Goal: Transaction & Acquisition: Subscribe to service/newsletter

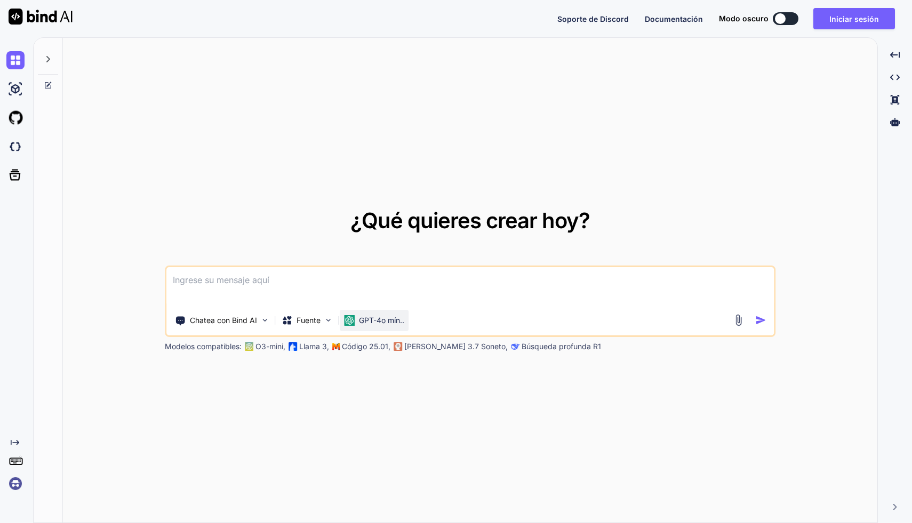
click at [382, 318] on font "GPT-4o mín.." at bounding box center [381, 320] width 45 height 9
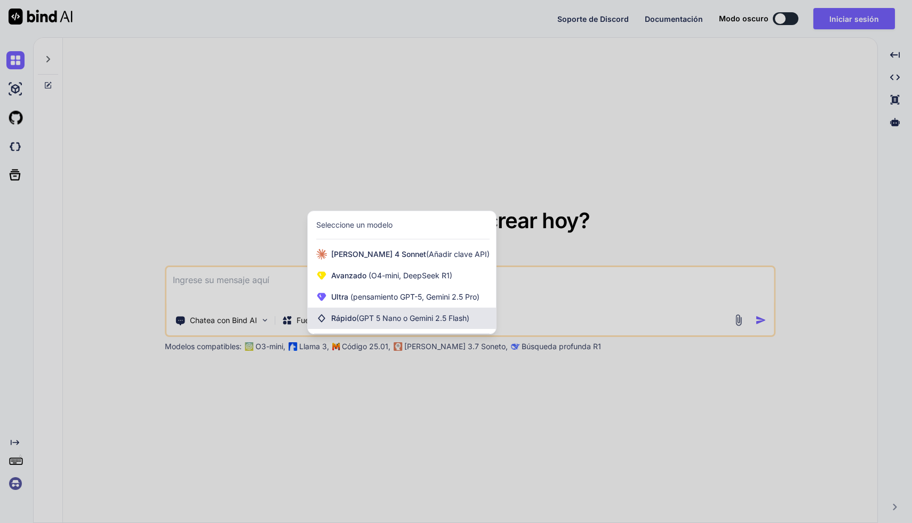
click at [332, 321] on font "Rápido" at bounding box center [343, 318] width 25 height 9
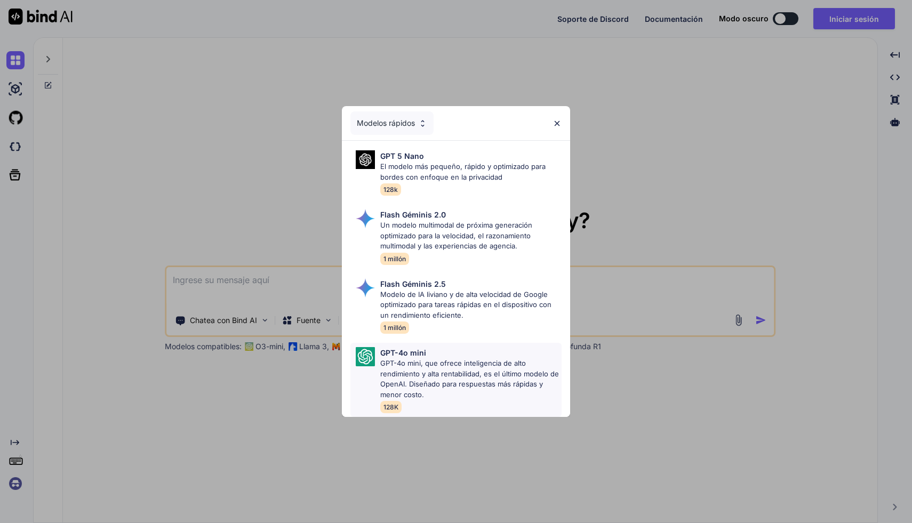
click at [449, 384] on font "GPT-4o mini, que ofrece inteligencia de alto rendimiento y alta rentabilidad, e…" at bounding box center [469, 379] width 179 height 40
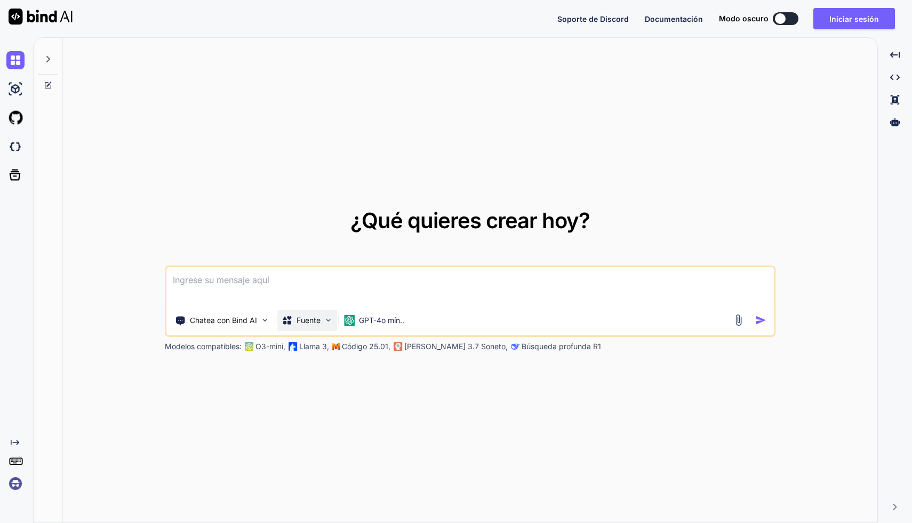
click at [322, 319] on div "Fuente" at bounding box center [307, 320] width 60 height 21
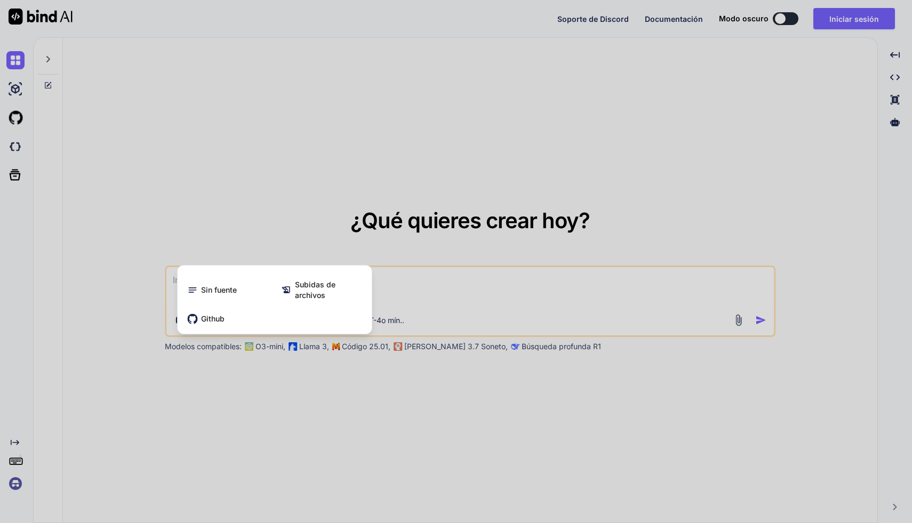
click at [258, 271] on div at bounding box center [456, 261] width 912 height 523
type textarea "x"
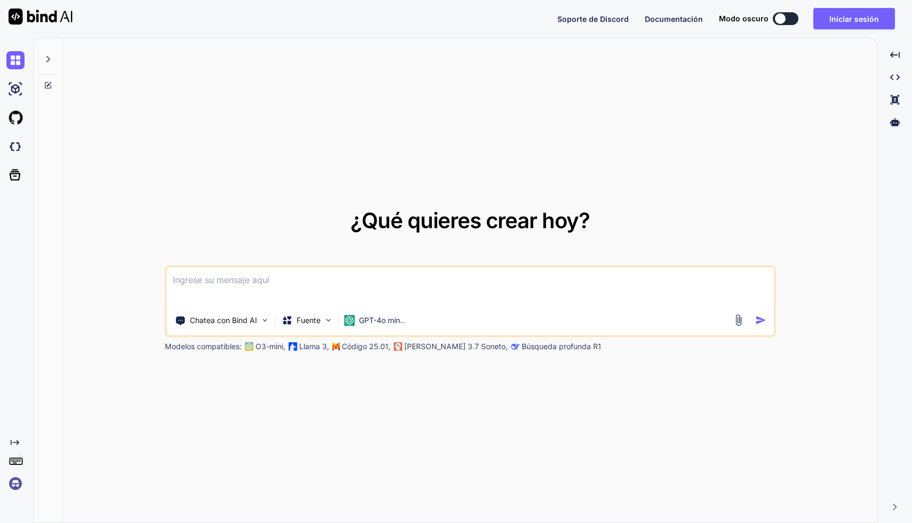
click at [227, 282] on textarea at bounding box center [470, 286] width 608 height 39
paste textarea
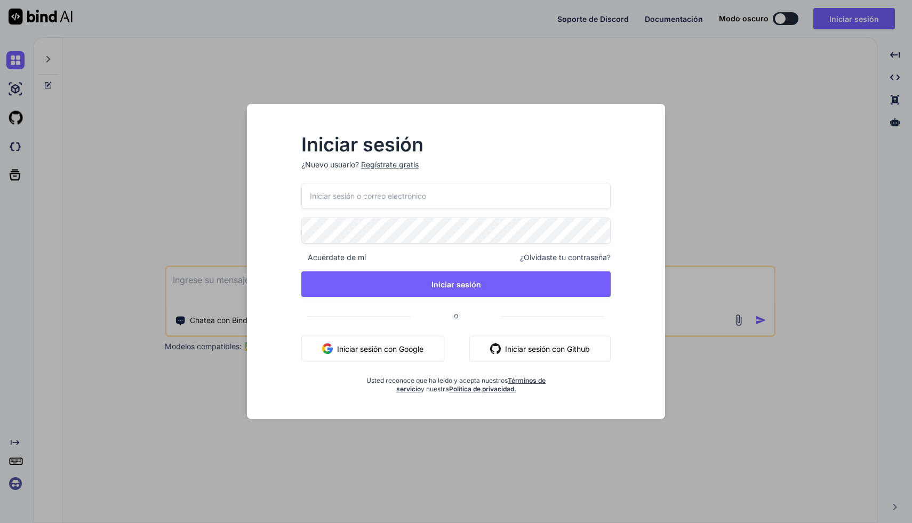
click at [411, 341] on button "Iniciar sesión con Google" at bounding box center [372, 349] width 143 height 26
click at [381, 164] on font "Regístrate gratis" at bounding box center [390, 164] width 58 height 9
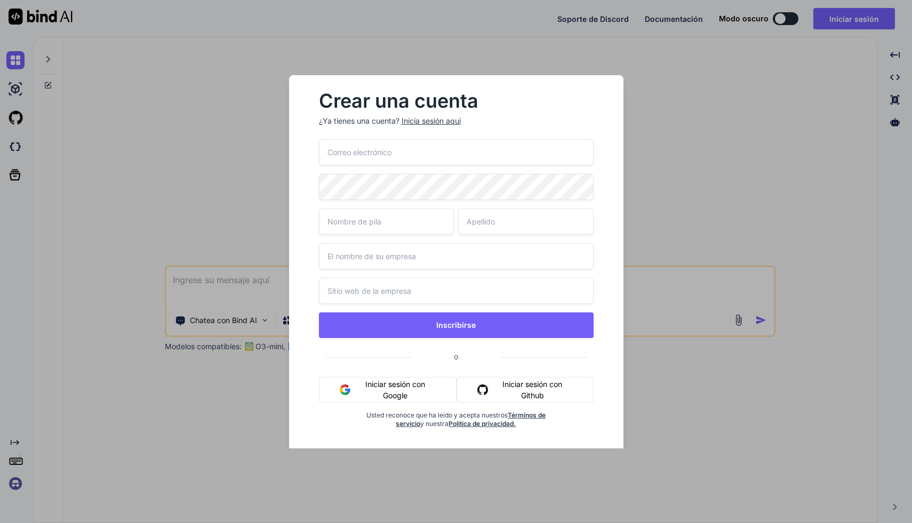
click at [371, 156] on input "email" at bounding box center [456, 152] width 275 height 26
click at [393, 389] on button "Iniciar sesión con Google" at bounding box center [388, 390] width 138 height 26
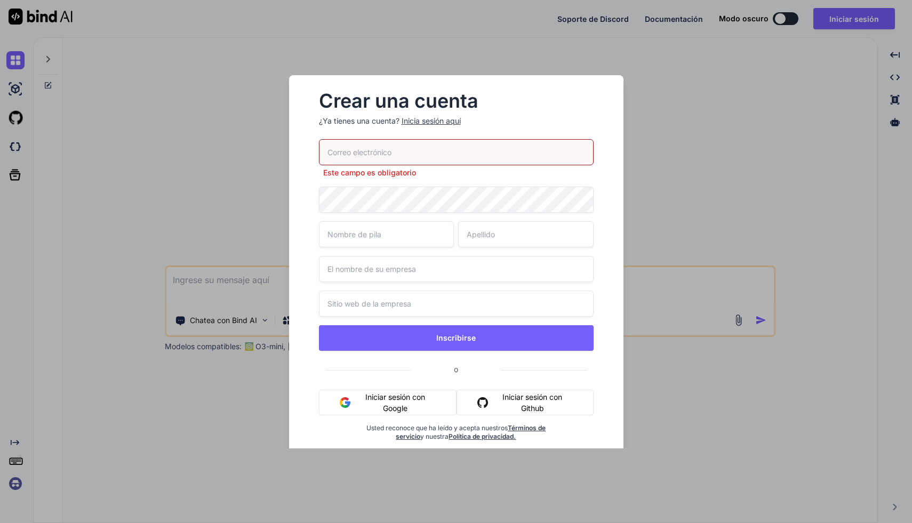
click at [406, 146] on input "email" at bounding box center [456, 152] width 275 height 26
type input "A678146346a@gmail.com"
type input "Alejandro"
type input "Hernandez Castillo"
click at [382, 203] on div "A678146346a@gmail.com Este campo es obligatorio Alejandro Hernandez Castillo In…" at bounding box center [456, 303] width 275 height 328
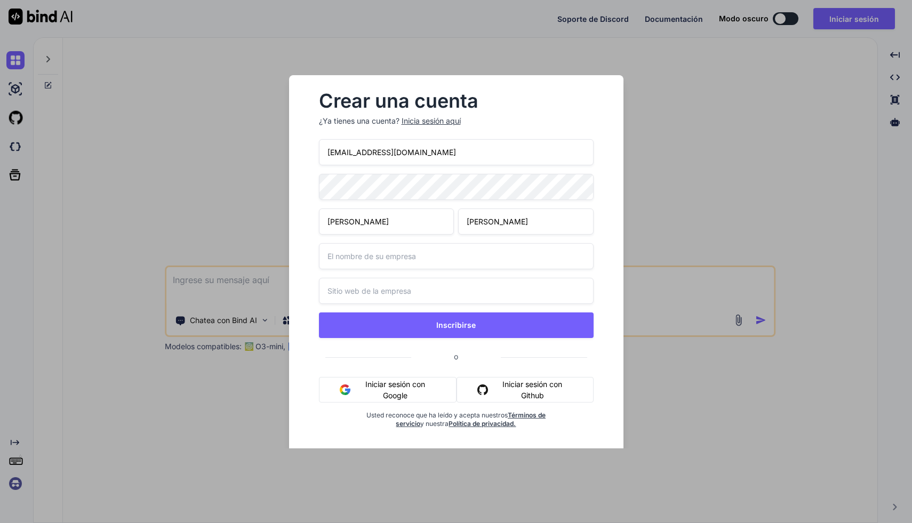
click at [421, 257] on input "text" at bounding box center [456, 256] width 275 height 26
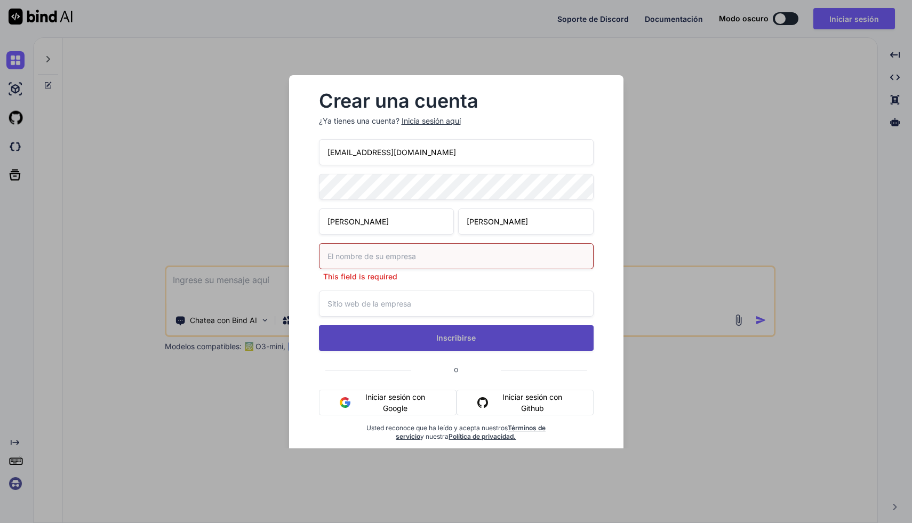
click at [429, 330] on button "Inscribirse" at bounding box center [456, 338] width 275 height 26
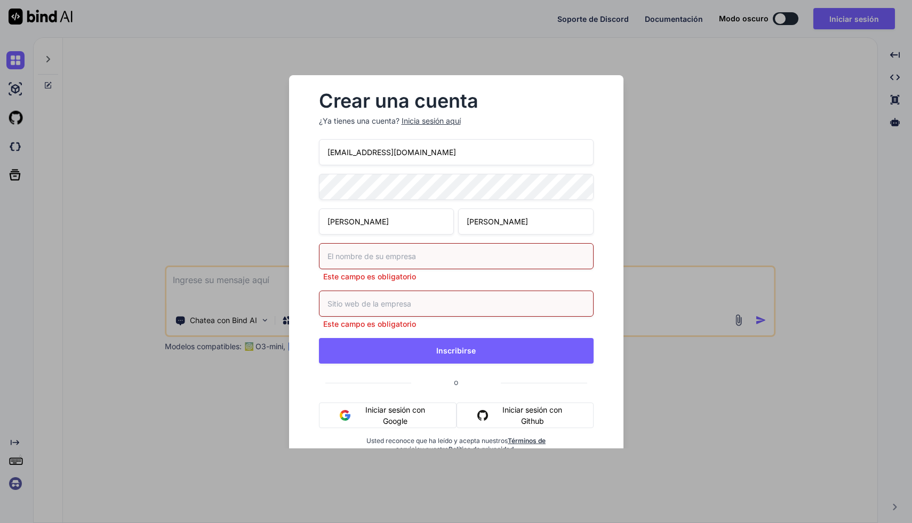
click at [366, 257] on input "text" at bounding box center [456, 256] width 275 height 26
type input "mavers"
click at [377, 301] on input "text" at bounding box center [456, 304] width 275 height 26
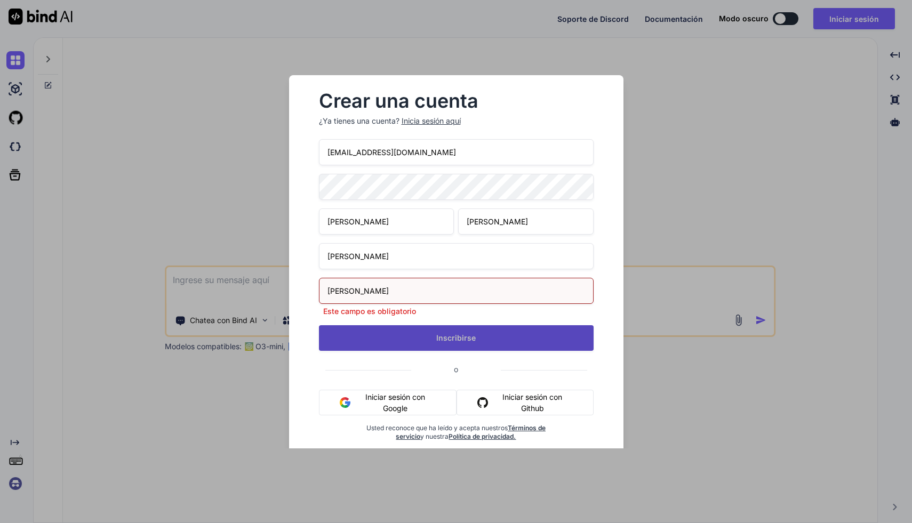
type input "mavers"
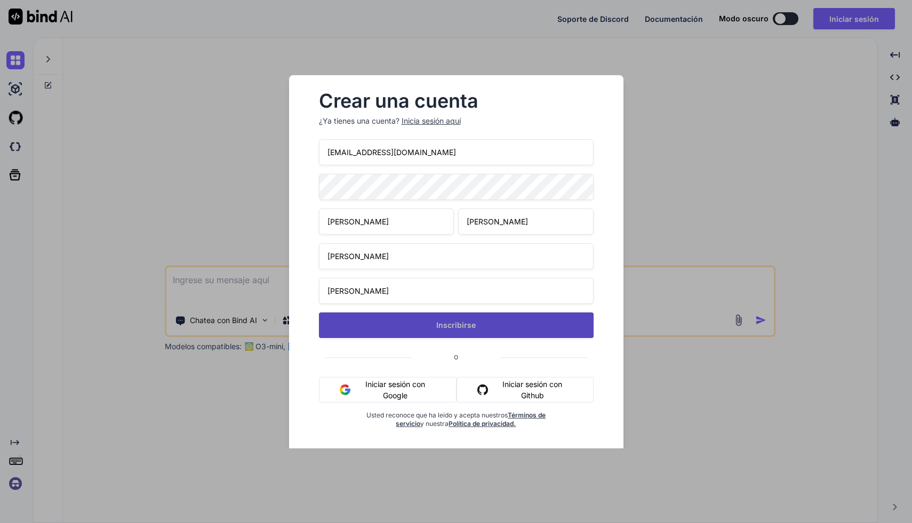
click at [448, 334] on button "Inscribirse" at bounding box center [456, 326] width 275 height 26
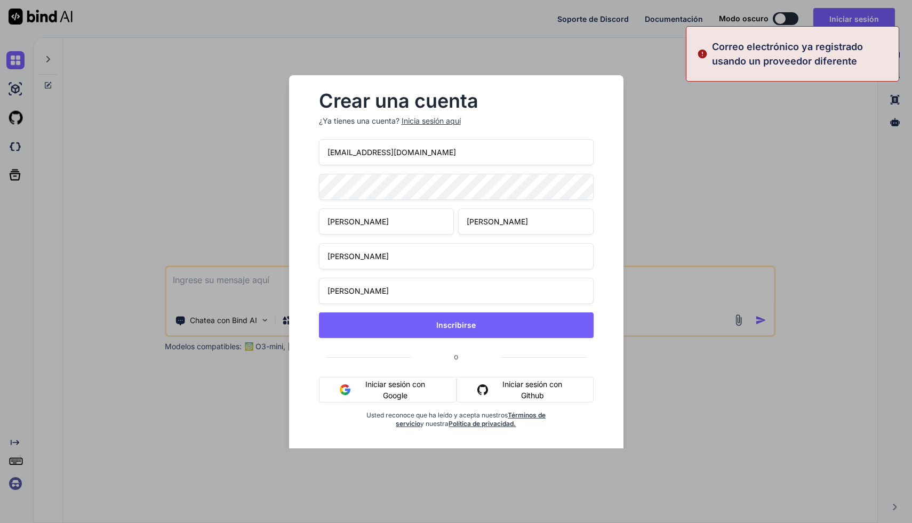
click at [406, 391] on font "Iniciar sesión con Google" at bounding box center [395, 390] width 60 height 20
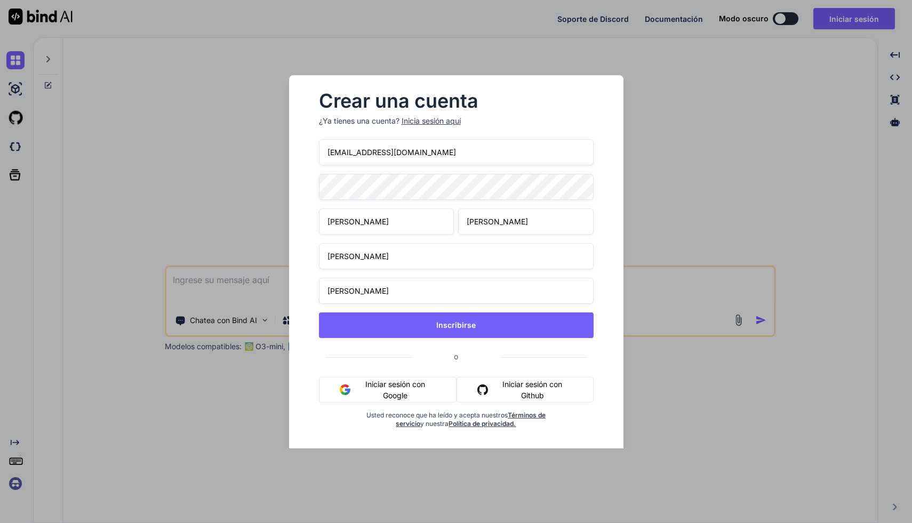
click at [653, 36] on div "Crear una cuenta ¿Ya tienes una cuenta? Inicia sesión aquí A678146346a@gmail.co…" at bounding box center [456, 261] width 912 height 523
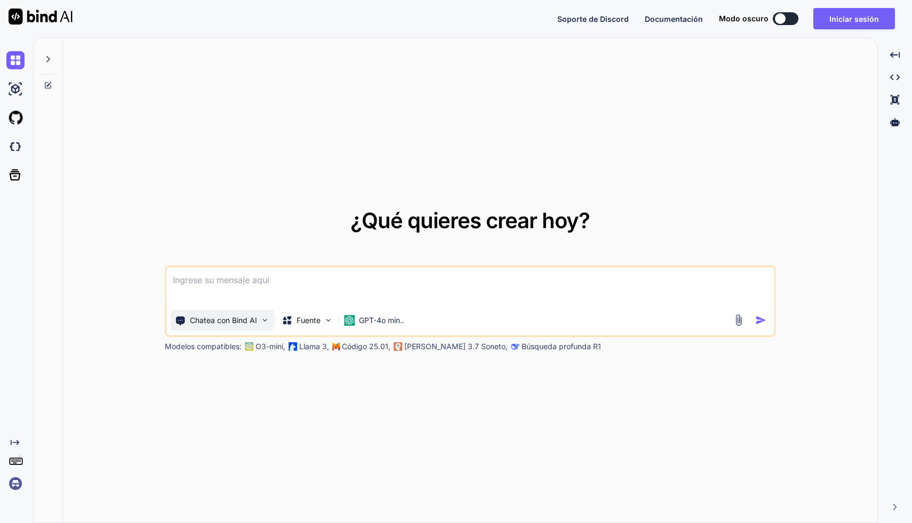
click at [265, 318] on img at bounding box center [264, 320] width 9 height 9
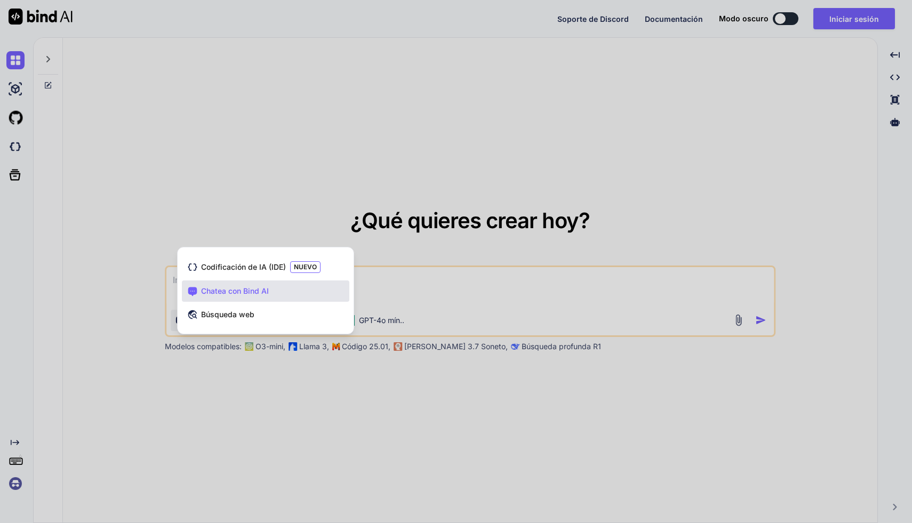
click at [174, 280] on div at bounding box center [456, 261] width 912 height 523
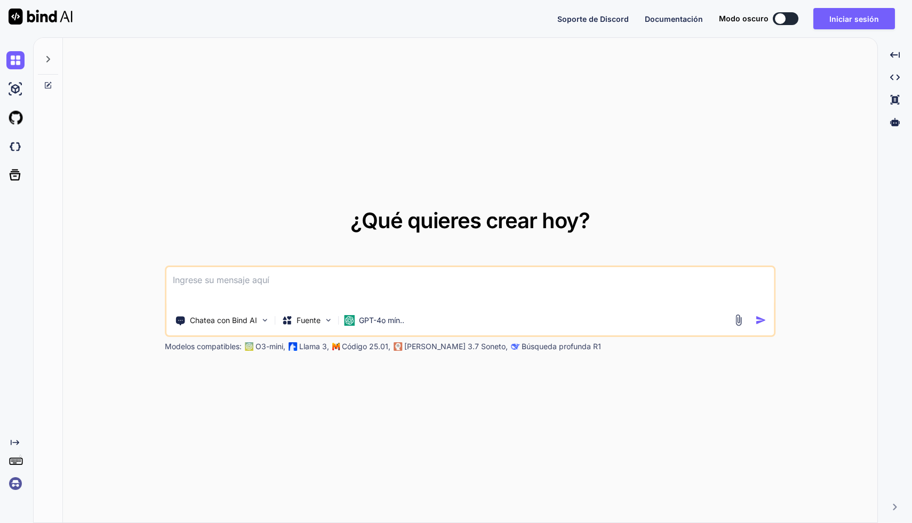
click at [201, 277] on textarea at bounding box center [470, 286] width 608 height 39
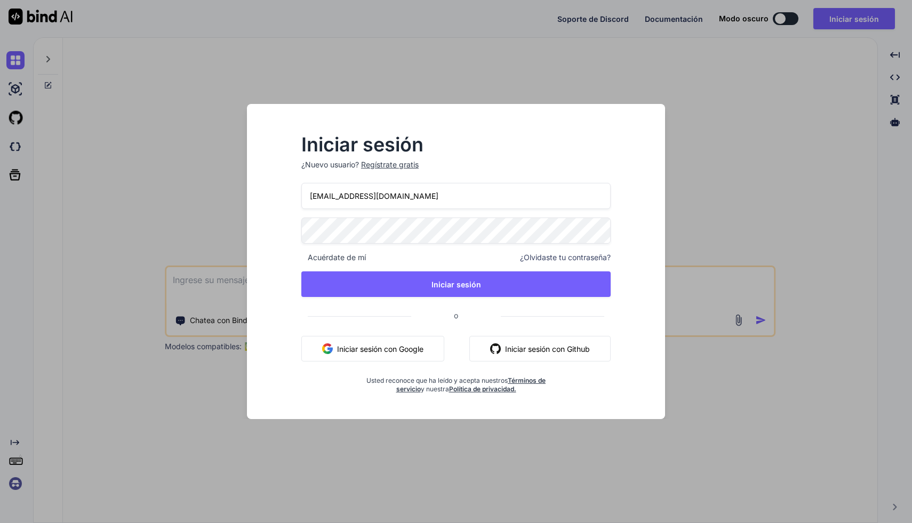
click at [392, 349] on font "Iniciar sesión con Google" at bounding box center [380, 349] width 86 height 9
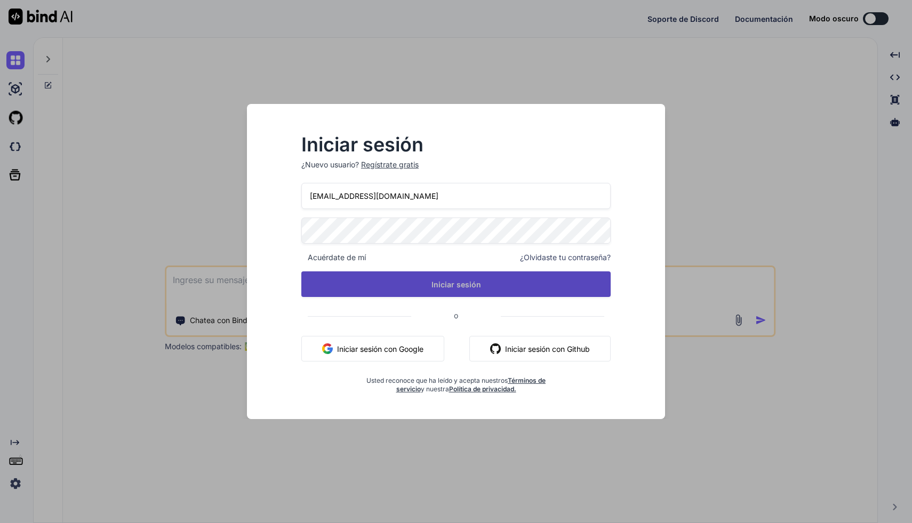
click at [428, 287] on button "Iniciar sesión" at bounding box center [455, 285] width 309 height 26
click at [441, 274] on button "Iniciar sesión" at bounding box center [455, 285] width 309 height 26
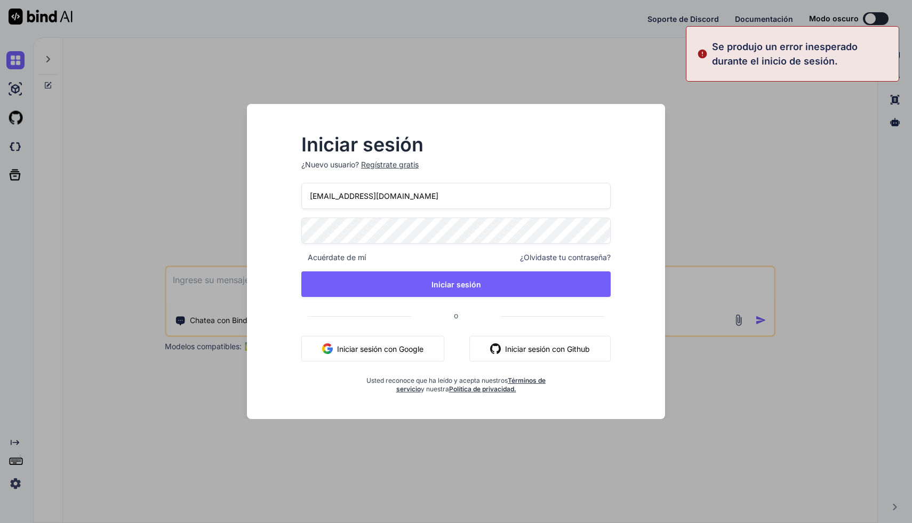
click at [373, 126] on div "Iniciar sesión ¿Nuevo usuario? Regístrate gratis A678146346a@gmail.com Acuérdat…" at bounding box center [456, 271] width 401 height 296
click at [322, 77] on div "Iniciar sesión ¿Nuevo usuario? Regístrate gratis A678146346a@gmail.com Acuérdat…" at bounding box center [456, 261] width 912 height 523
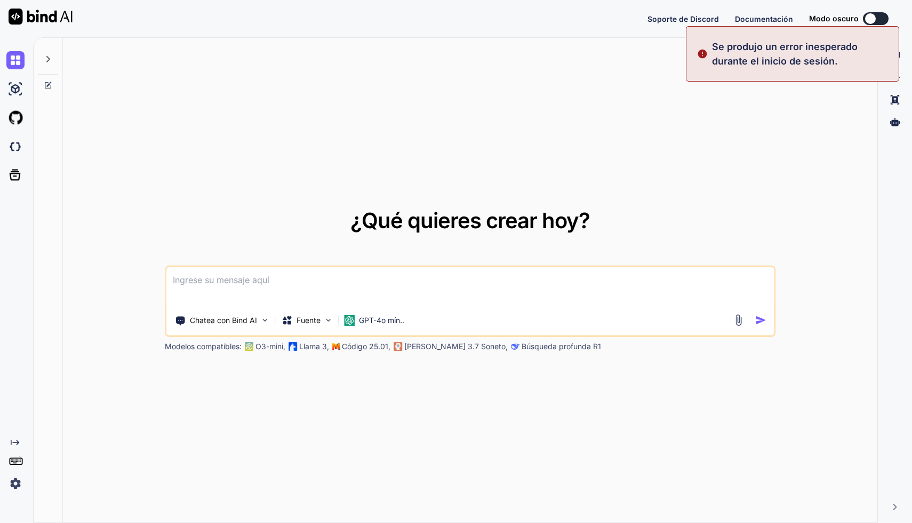
click at [197, 279] on textarea at bounding box center [470, 286] width 608 height 39
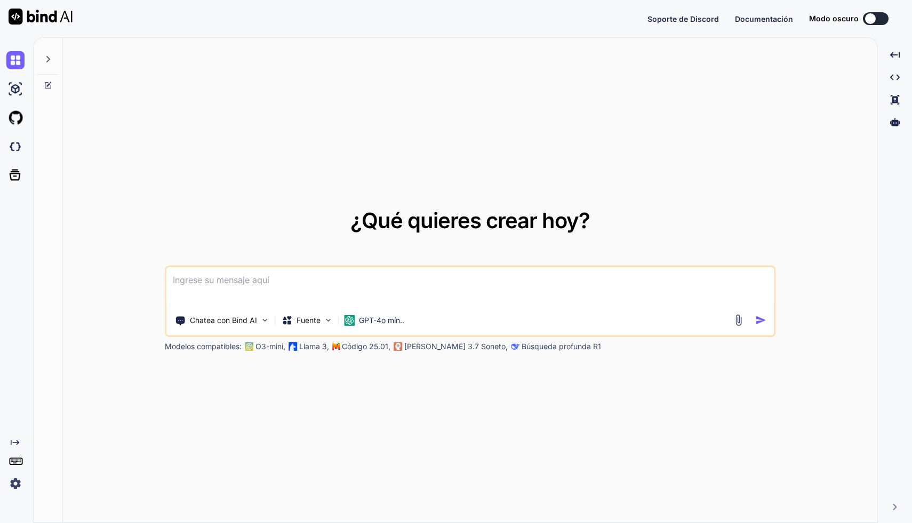
paste textarea "# Proyecto completo React + Tailwind + lucide-react para Bolt.new # Instruccion…"
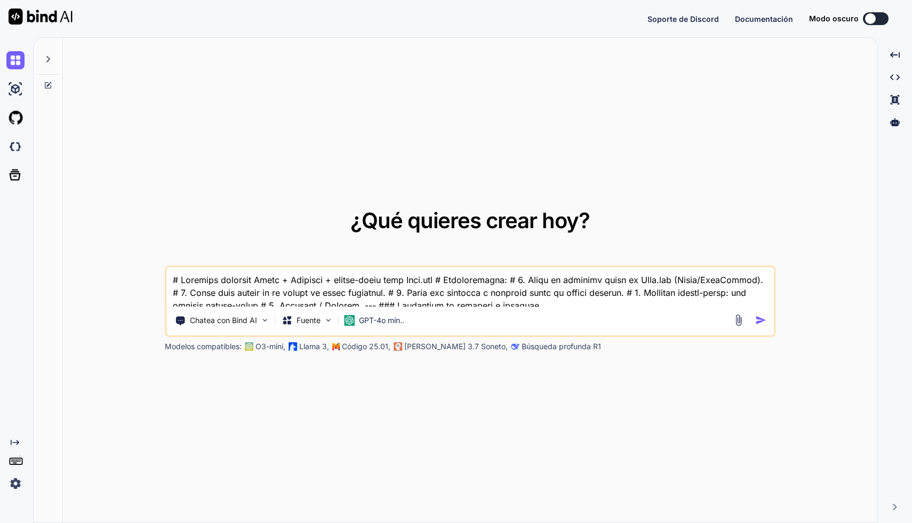
scroll to position [3368, 0]
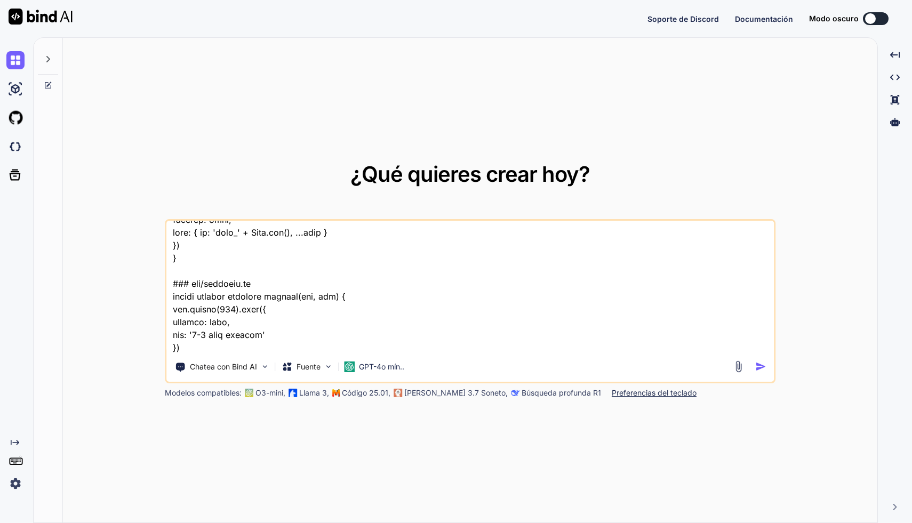
type textarea "# Proyecto completo React + Tailwind + lucide-react para Bolt.new # Instruccion…"
click at [758, 369] on img "button" at bounding box center [761, 366] width 11 height 11
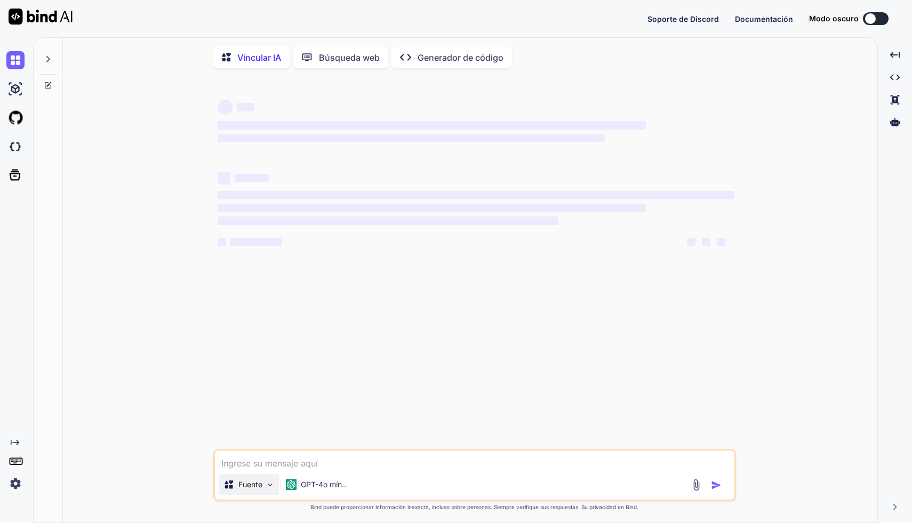
click at [268, 490] on img at bounding box center [270, 485] width 9 height 9
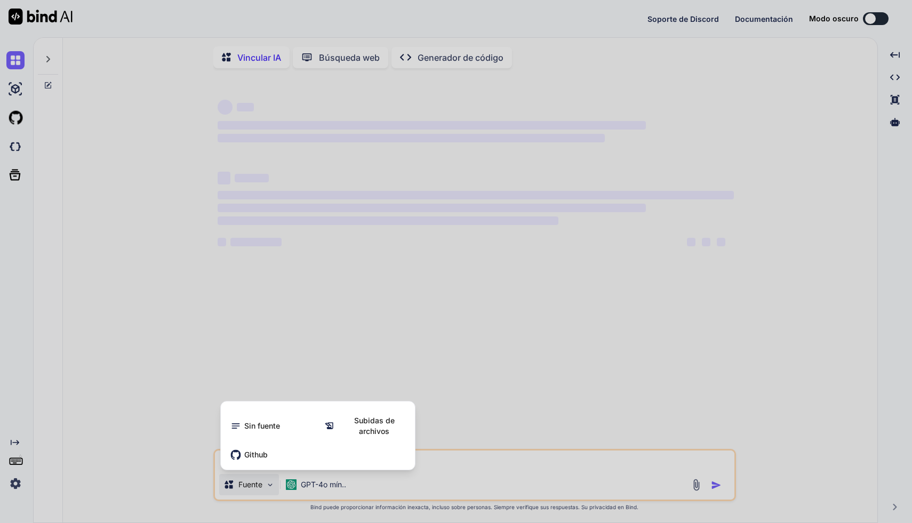
click at [264, 487] on div at bounding box center [456, 261] width 912 height 523
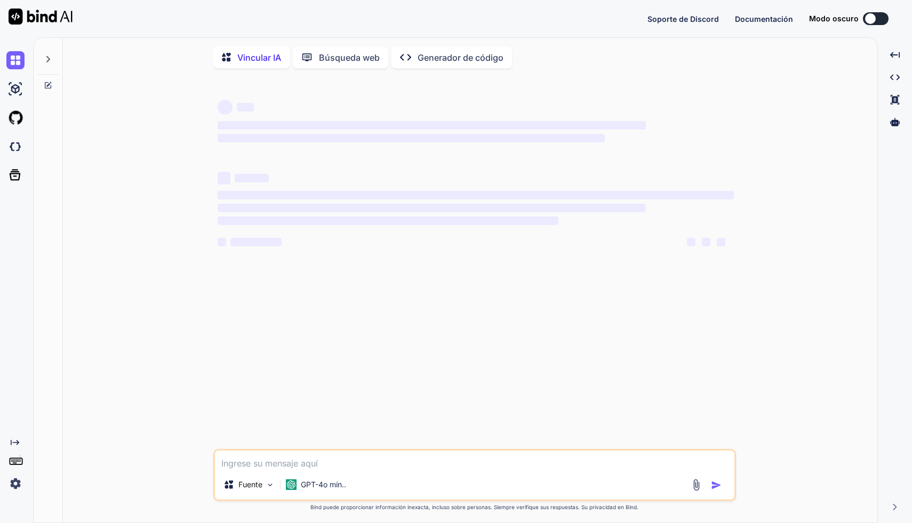
click at [51, 54] on div at bounding box center [48, 56] width 20 height 37
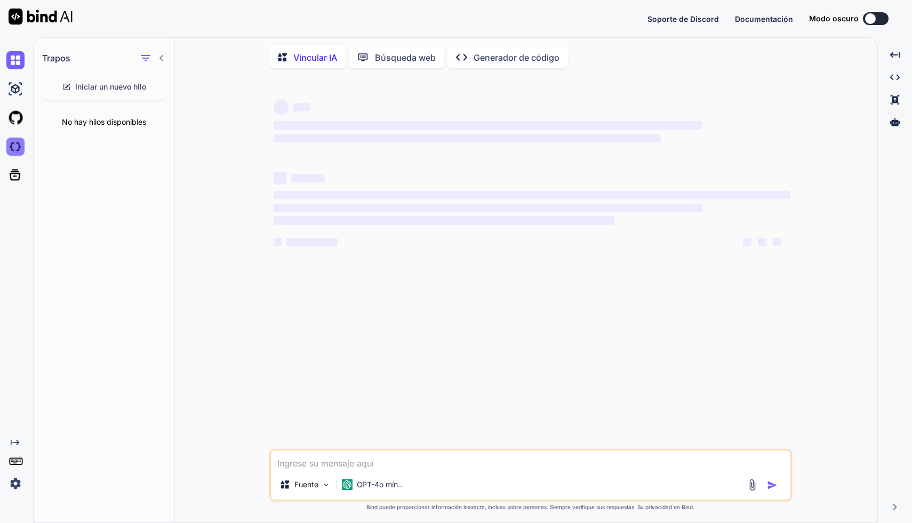
click at [17, 145] on img at bounding box center [15, 147] width 18 height 18
click at [15, 87] on img at bounding box center [15, 89] width 18 height 18
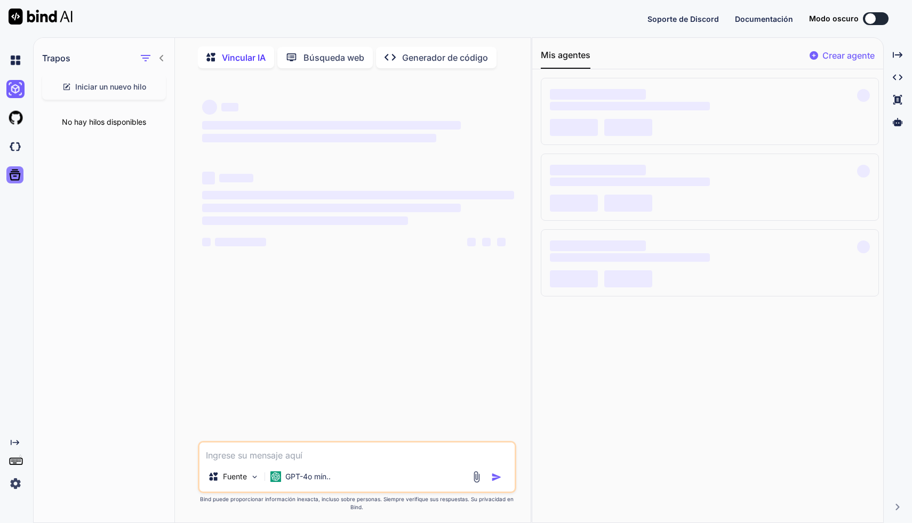
click at [22, 179] on icon at bounding box center [14, 175] width 15 height 15
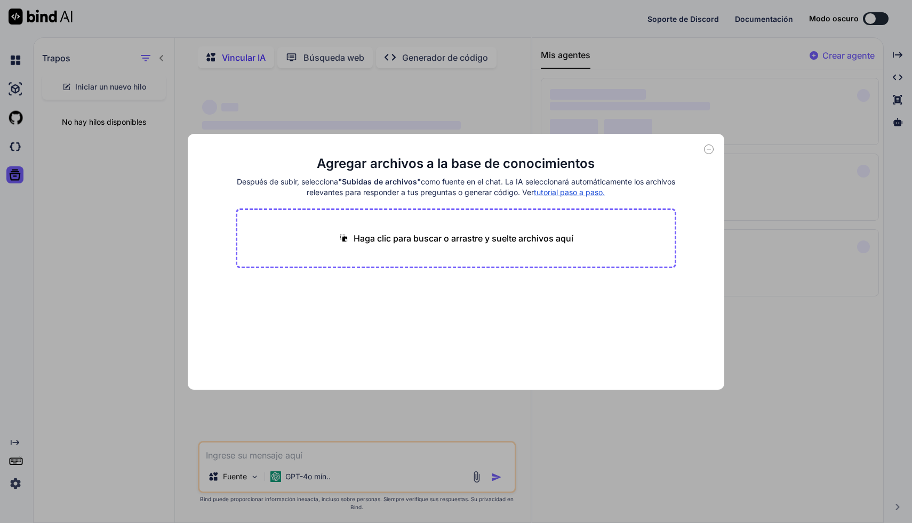
click at [709, 150] on icon at bounding box center [709, 150] width 10 height 10
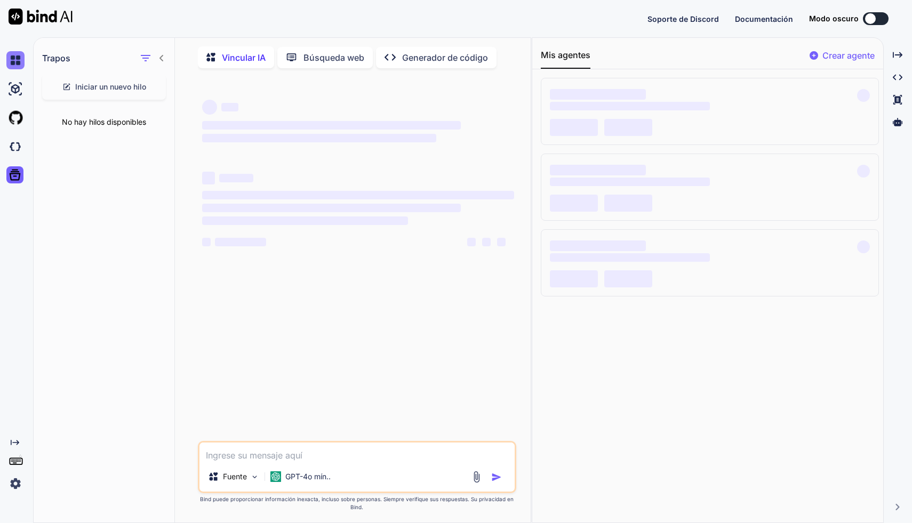
click at [16, 62] on img at bounding box center [15, 60] width 18 height 18
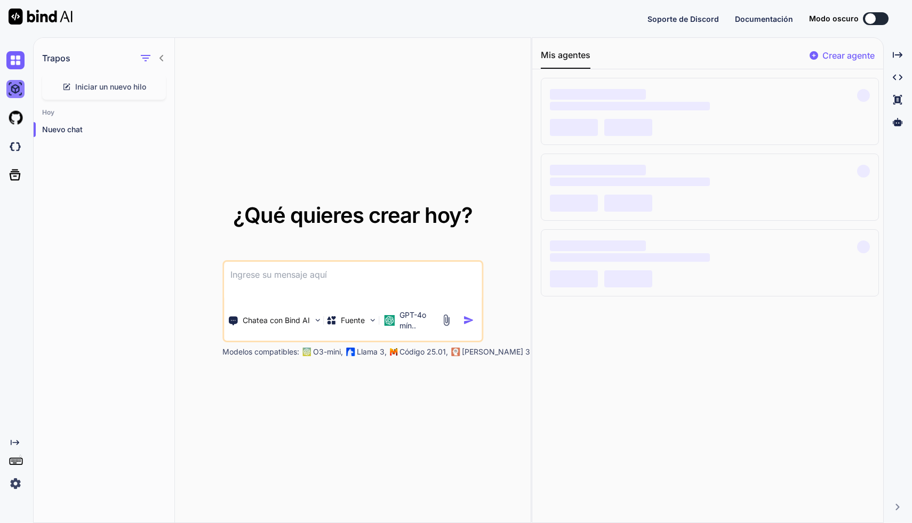
click at [14, 86] on img at bounding box center [15, 89] width 18 height 18
click at [17, 55] on img at bounding box center [15, 60] width 18 height 18
click at [72, 124] on p "Nuevo chat" at bounding box center [108, 129] width 132 height 11
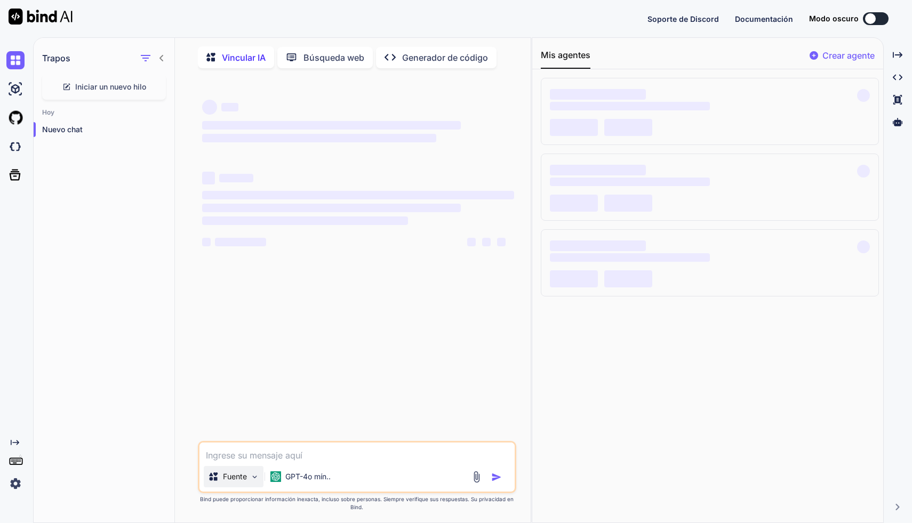
click at [251, 476] on img at bounding box center [254, 477] width 9 height 9
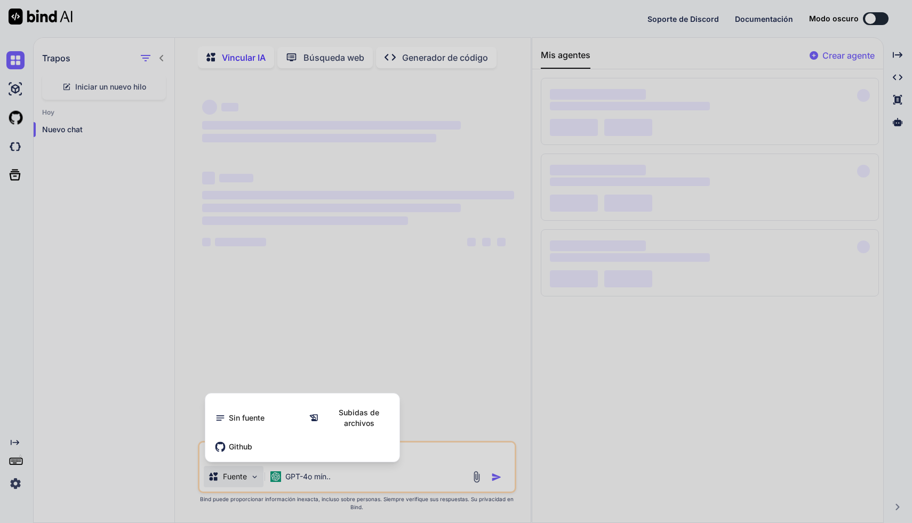
click at [247, 479] on div at bounding box center [456, 261] width 912 height 523
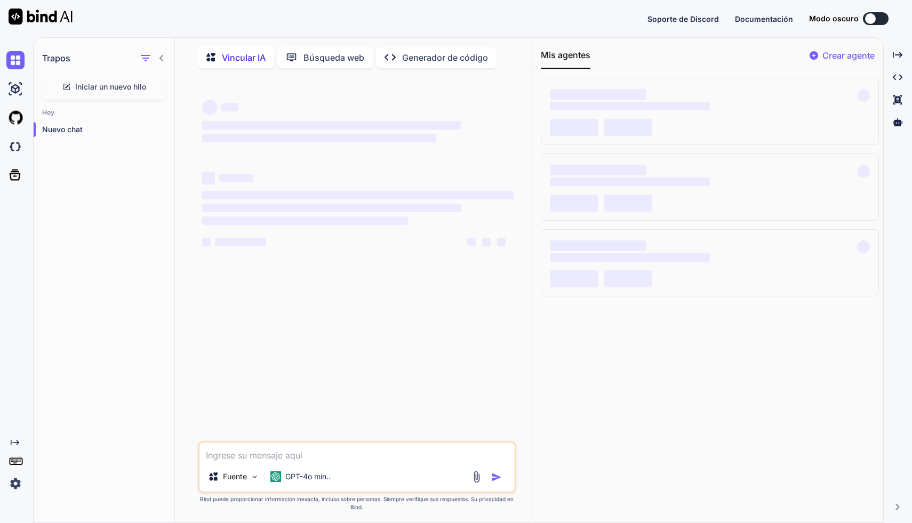
click at [330, 47] on div "Búsqueda web" at bounding box center [324, 57] width 95 height 21
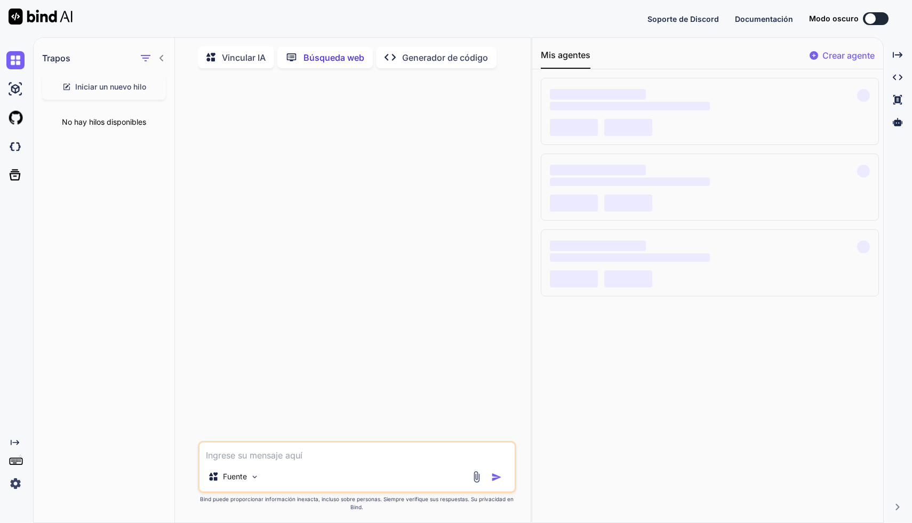
scroll to position [4, 0]
click at [238, 54] on font "Vincular IA" at bounding box center [244, 56] width 44 height 11
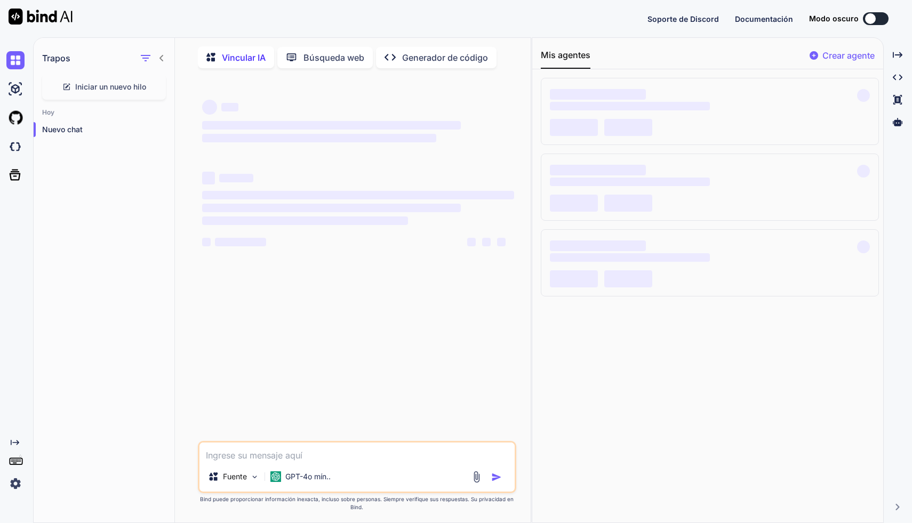
click at [442, 53] on font "Generador de código" at bounding box center [445, 57] width 86 height 11
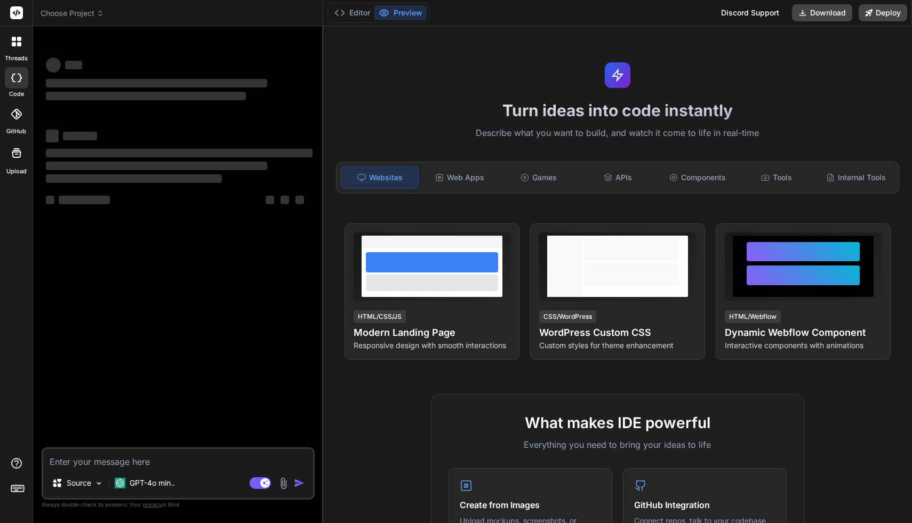
type textarea "x"
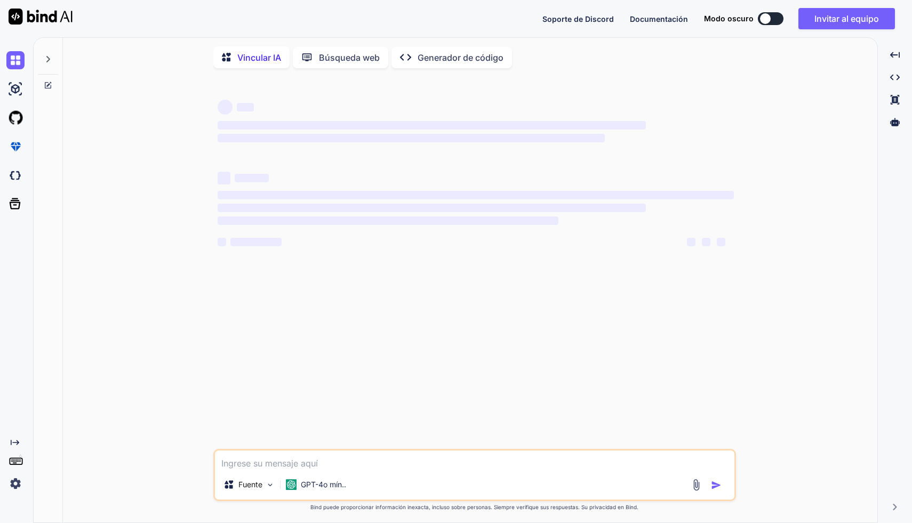
type textarea "x"
